Goal: Task Accomplishment & Management: Manage account settings

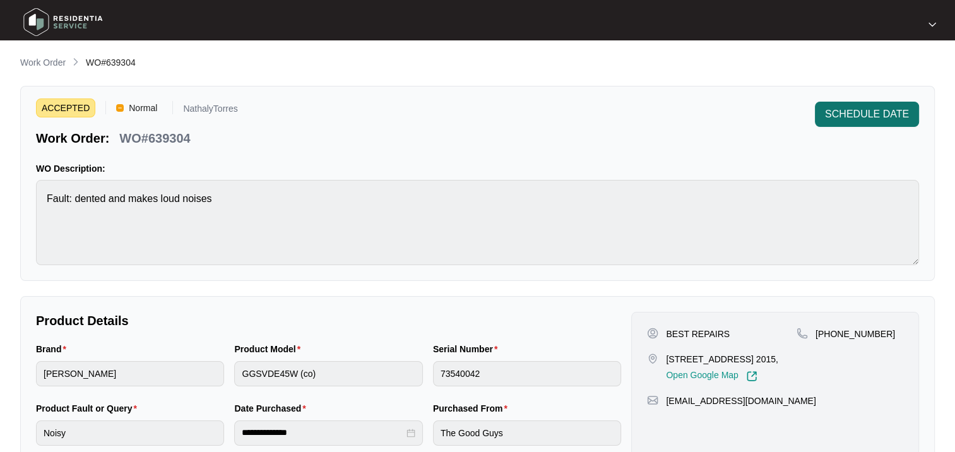
click at [865, 121] on span "SCHEDULE DATE" at bounding box center [867, 114] width 84 height 15
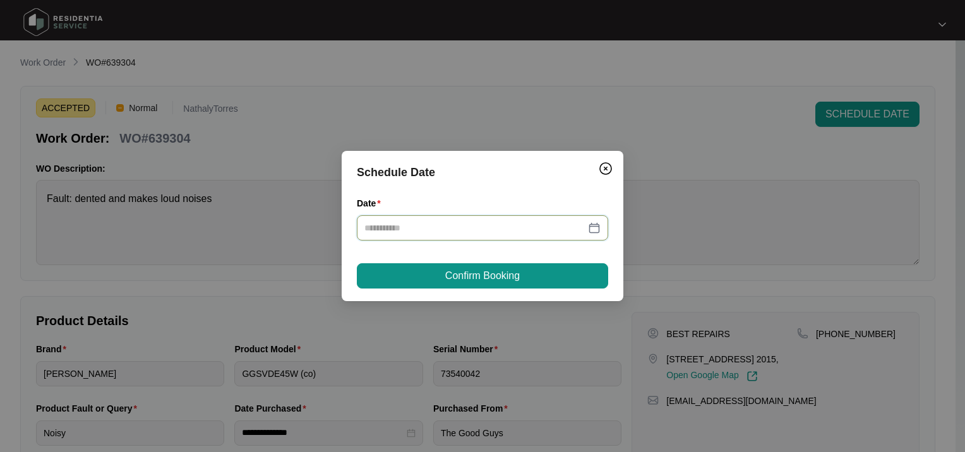
click at [405, 229] on input "Date" at bounding box center [474, 228] width 221 height 14
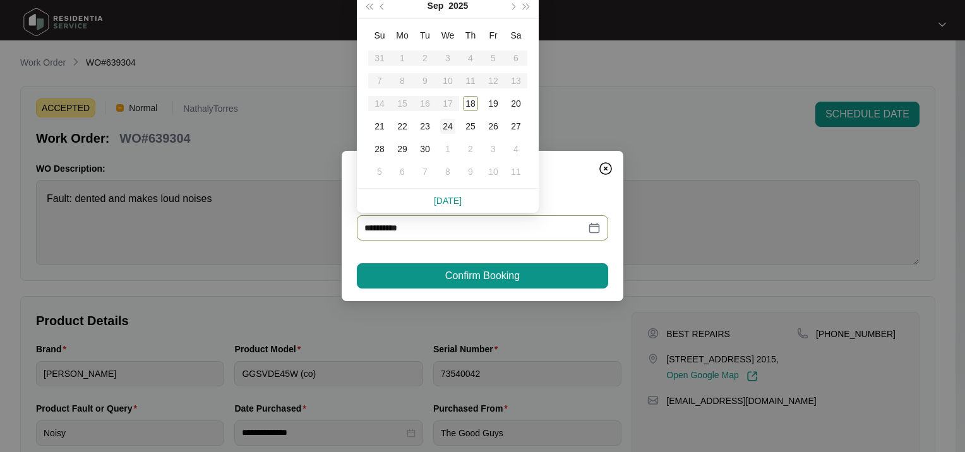
type input "**********"
click at [470, 101] on div "18" at bounding box center [470, 103] width 15 height 15
type input "**********"
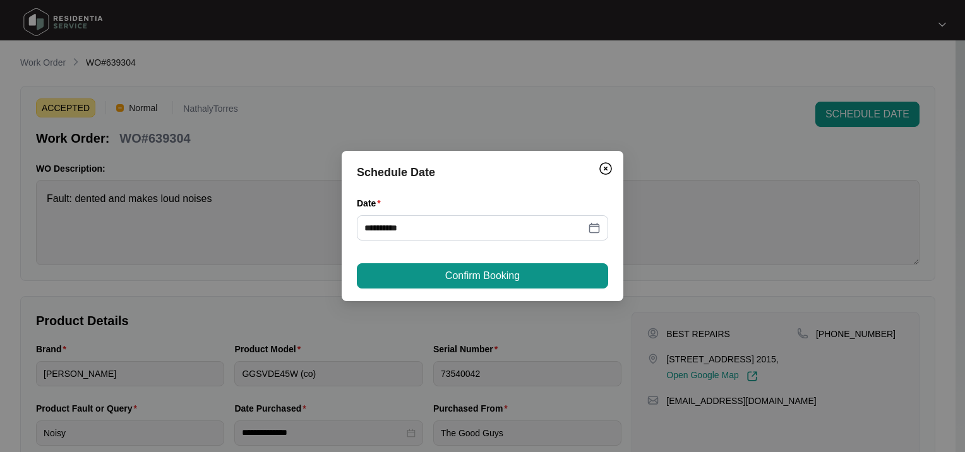
click at [427, 293] on div "**********" at bounding box center [482, 226] width 282 height 150
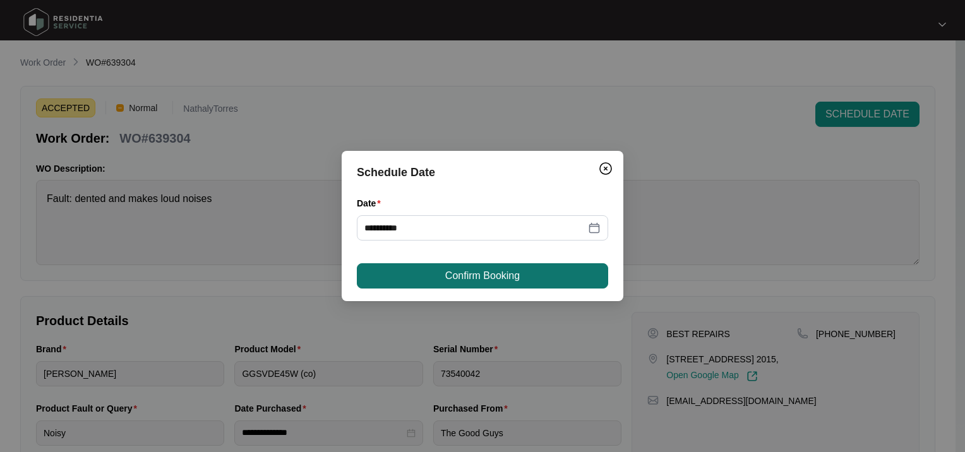
click at [417, 276] on button "Confirm Booking" at bounding box center [482, 275] width 251 height 25
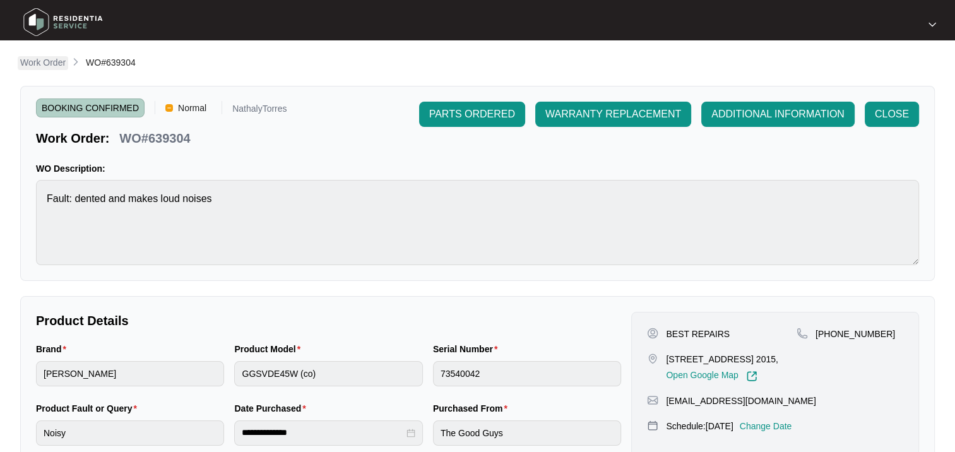
click at [51, 59] on p "Work Order" at bounding box center [42, 62] width 45 height 13
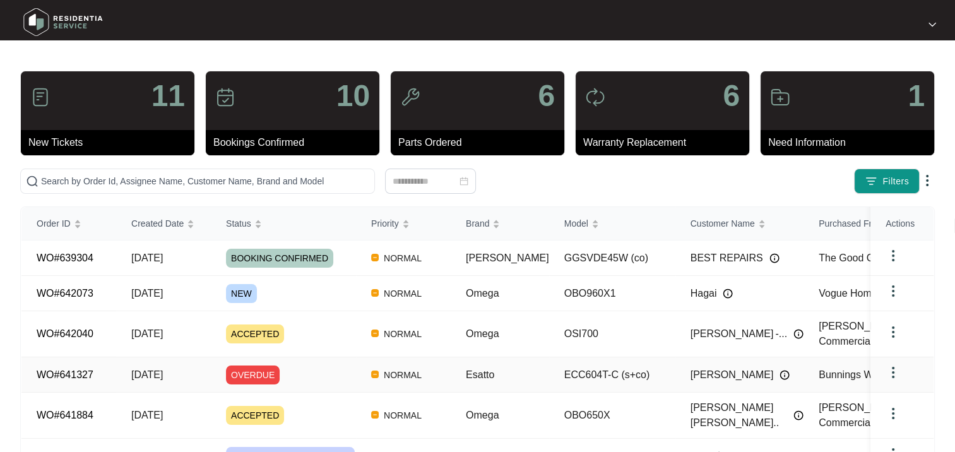
click at [303, 375] on div "OVERDUE" at bounding box center [291, 374] width 130 height 19
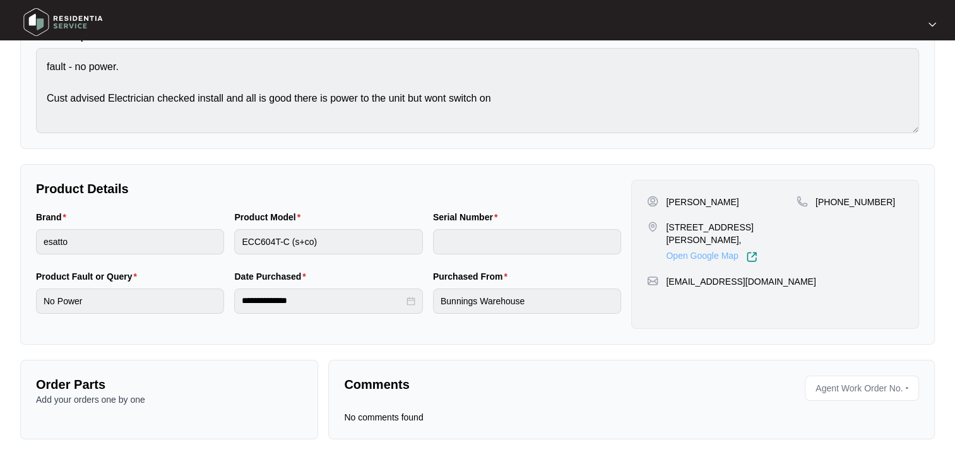
scroll to position [138, 0]
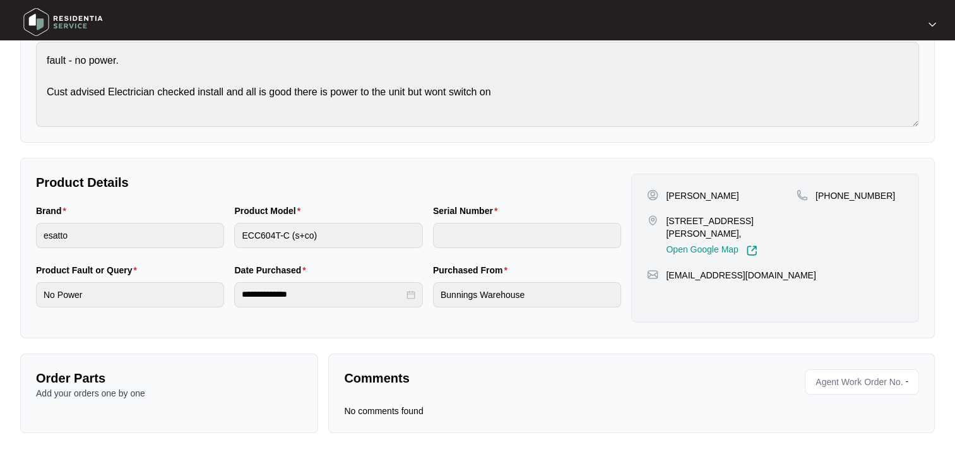
click at [499, 402] on div "Comments Agent Work Order No. - No comments found" at bounding box center [631, 393] width 607 height 80
click at [847, 384] on span "Agent Work Order No." at bounding box center [857, 381] width 92 height 19
drag, startPoint x: 847, startPoint y: 384, endPoint x: 812, endPoint y: 384, distance: 34.7
click at [812, 384] on span "Agent Work Order No." at bounding box center [857, 381] width 92 height 19
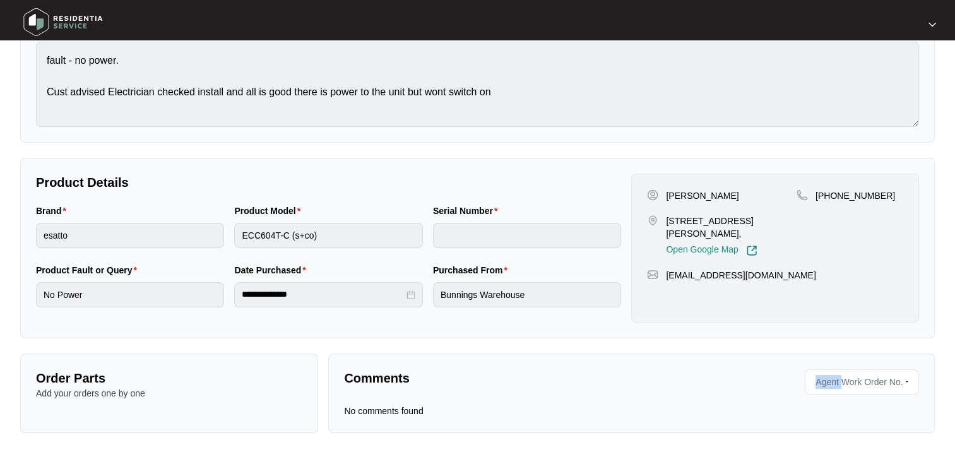
click at [812, 384] on span "Agent Work Order No." at bounding box center [857, 381] width 92 height 19
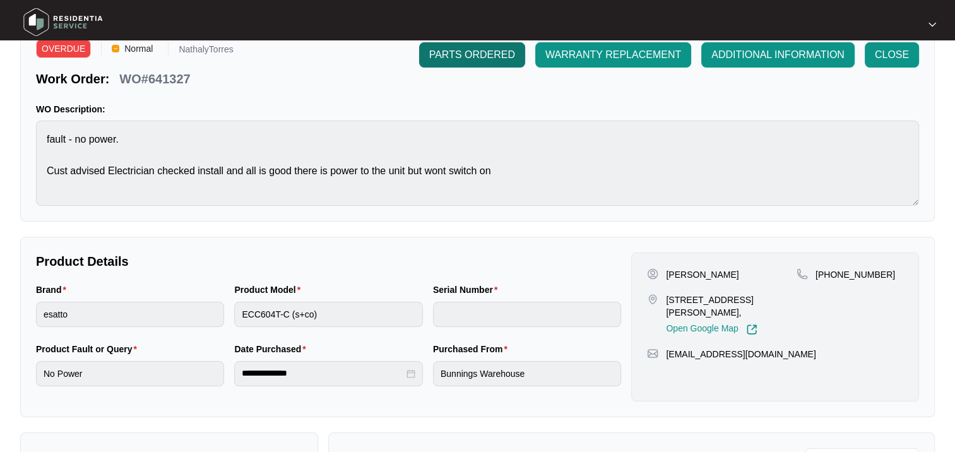
scroll to position [0, 0]
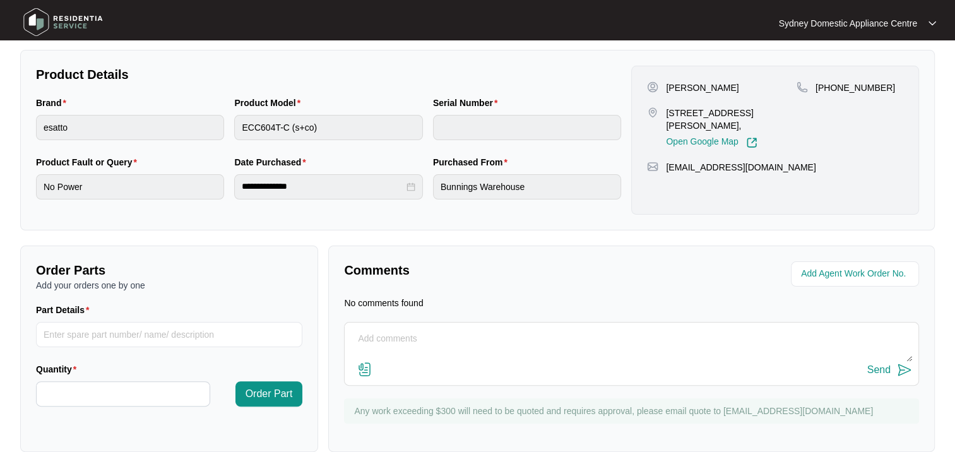
scroll to position [265, 0]
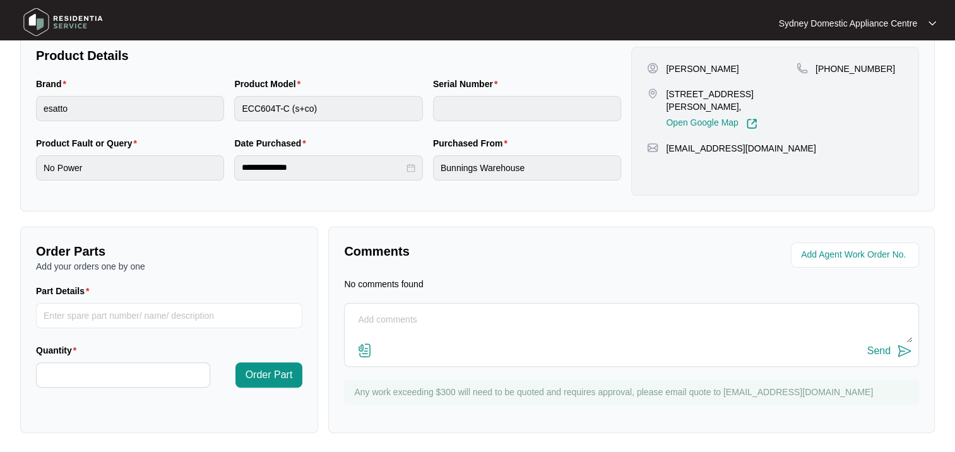
click at [406, 319] on textarea at bounding box center [631, 326] width 561 height 33
paste textarea "641327"
click at [406, 319] on textarea "Booked 641327" at bounding box center [631, 326] width 561 height 33
type textarea "Booked 22/9/25 b4 12pm"
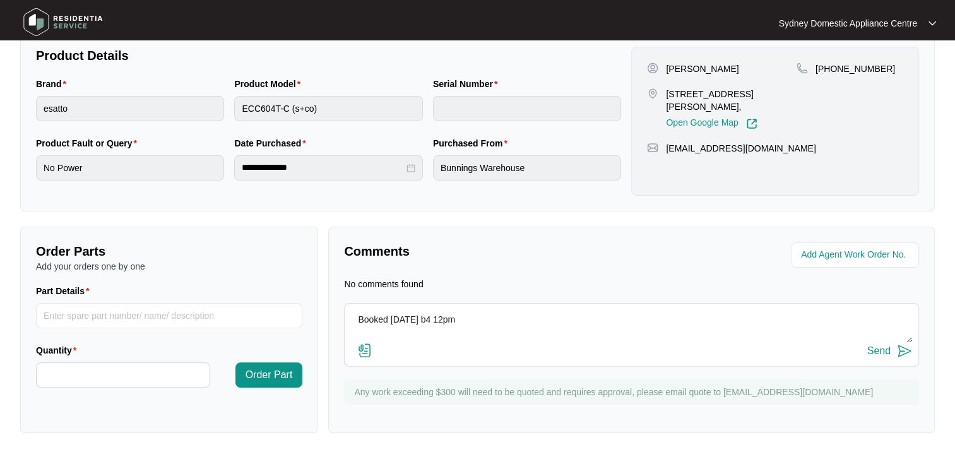
click at [878, 350] on div "Send" at bounding box center [878, 350] width 23 height 11
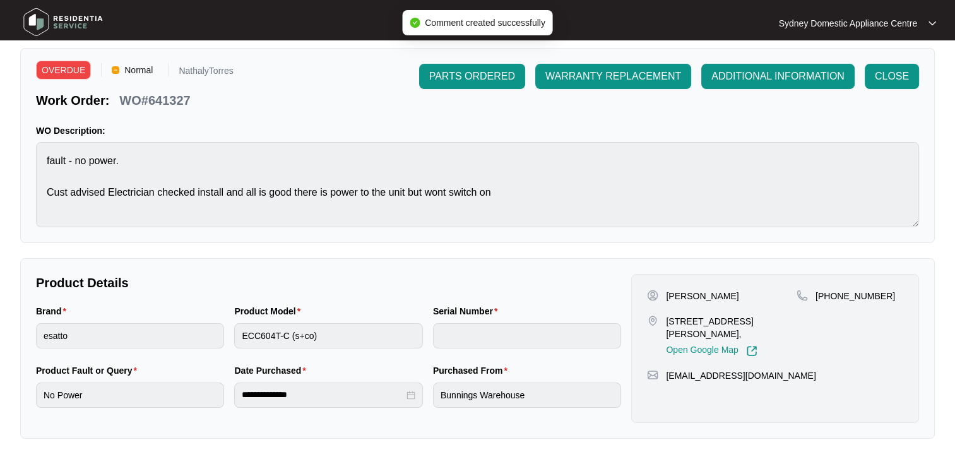
scroll to position [0, 0]
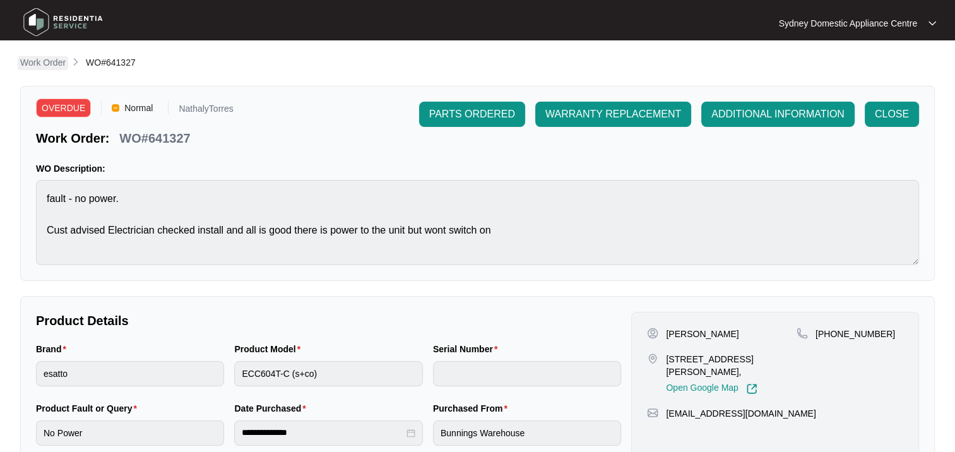
click at [49, 57] on p "Work Order" at bounding box center [42, 62] width 45 height 13
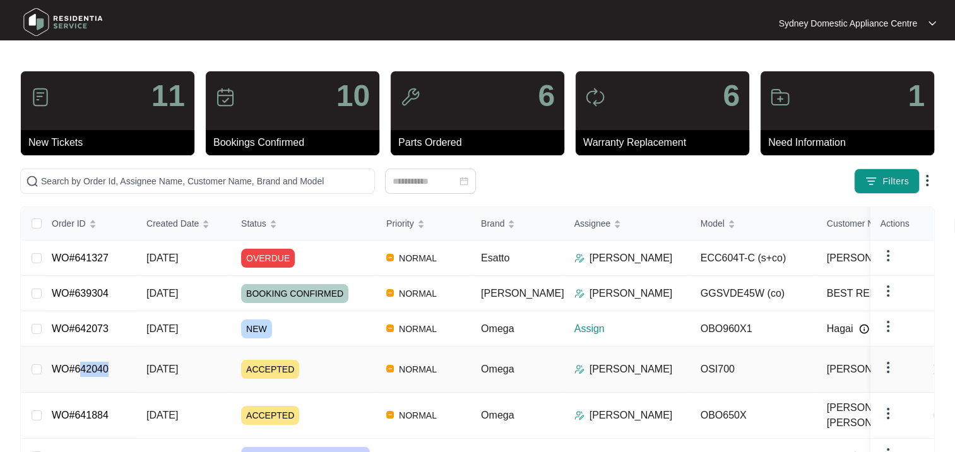
drag, startPoint x: 119, startPoint y: 369, endPoint x: 78, endPoint y: 366, distance: 40.5
click at [78, 366] on td "WO#642040" at bounding box center [89, 370] width 95 height 46
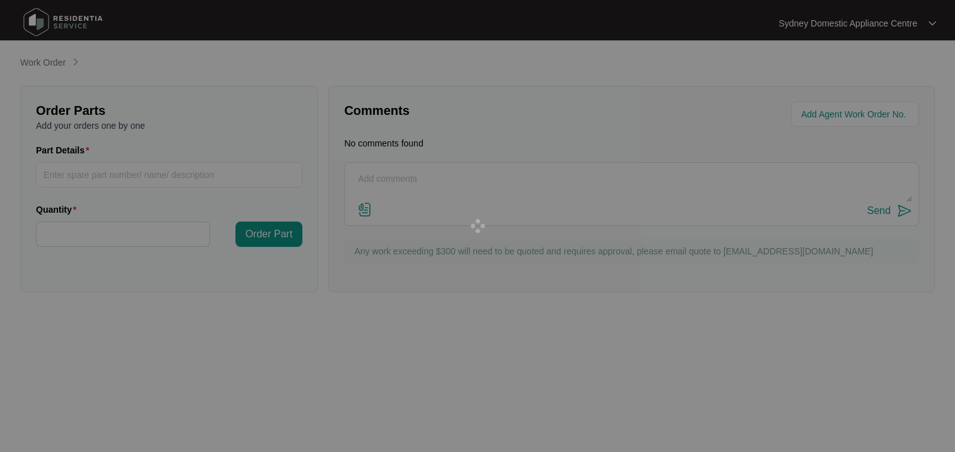
click at [76, 366] on div at bounding box center [477, 226] width 955 height 452
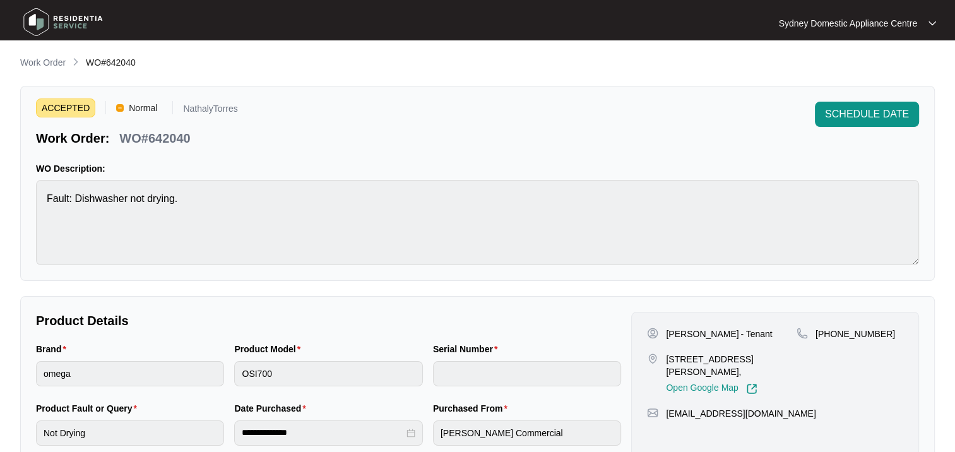
click at [74, 366] on div at bounding box center [477, 226] width 955 height 452
click at [169, 142] on p "WO#642040" at bounding box center [154, 138] width 71 height 18
copy p "642040"
